Goal: Information Seeking & Learning: Learn about a topic

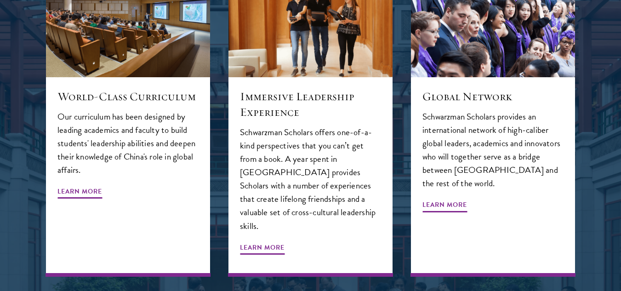
scroll to position [1073, 0]
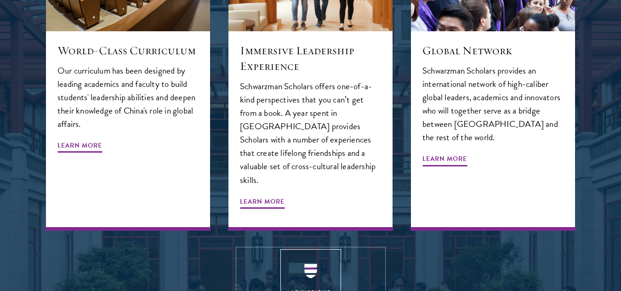
click at [295, 251] on img at bounding box center [310, 288] width 61 height 79
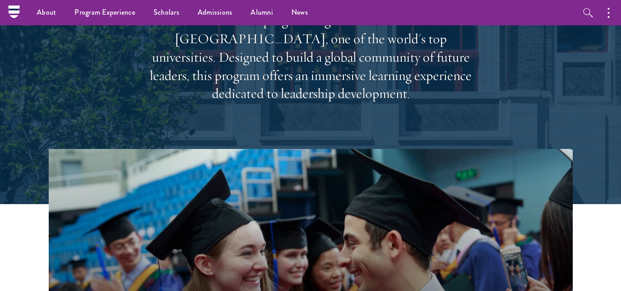
scroll to position [0, 0]
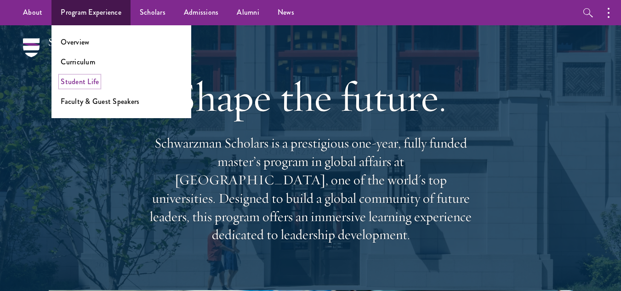
click at [80, 79] on link "Student Life" at bounding box center [80, 81] width 38 height 11
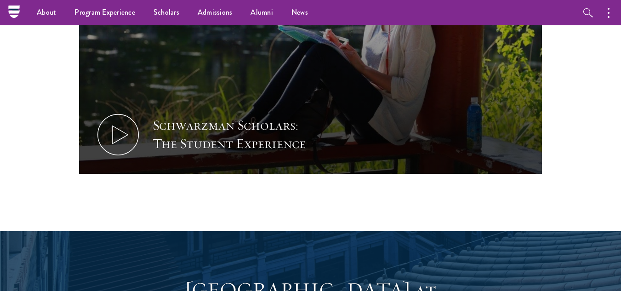
scroll to position [624, 0]
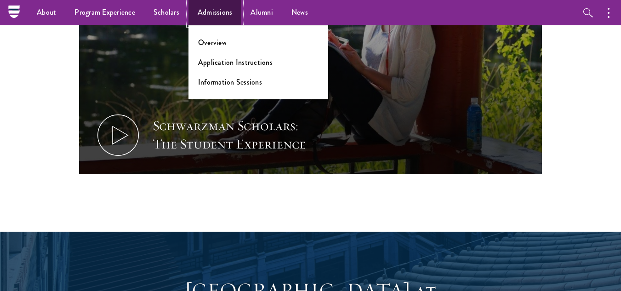
click at [217, 14] on link "Admissions" at bounding box center [214, 12] width 53 height 25
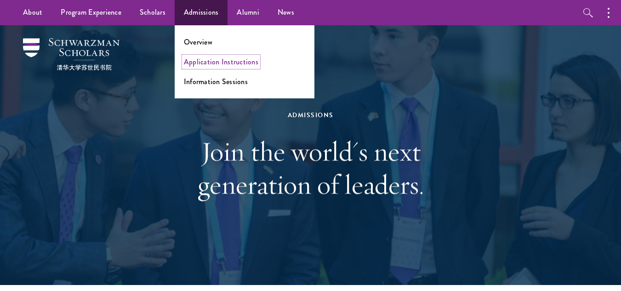
click at [221, 62] on link "Application Instructions" at bounding box center [221, 62] width 74 height 11
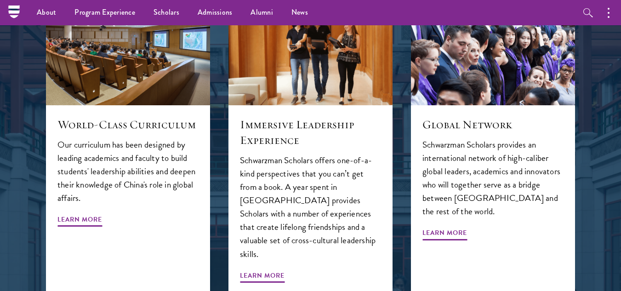
scroll to position [999, 0]
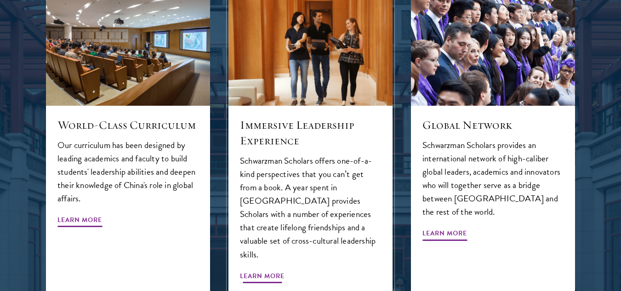
click at [380, 215] on div "Immersive Leadership Experience Schwarzman Scholars offers one-of-a-kind perspe…" at bounding box center [310, 205] width 164 height 199
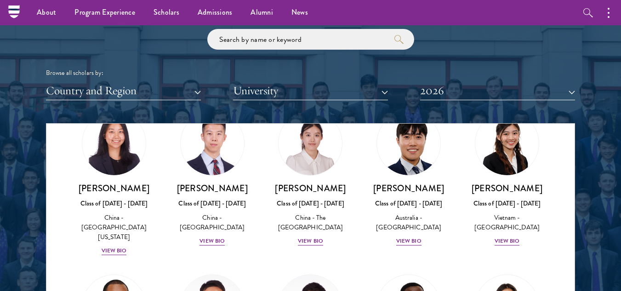
scroll to position [2719, 0]
